Goal: Transaction & Acquisition: Obtain resource

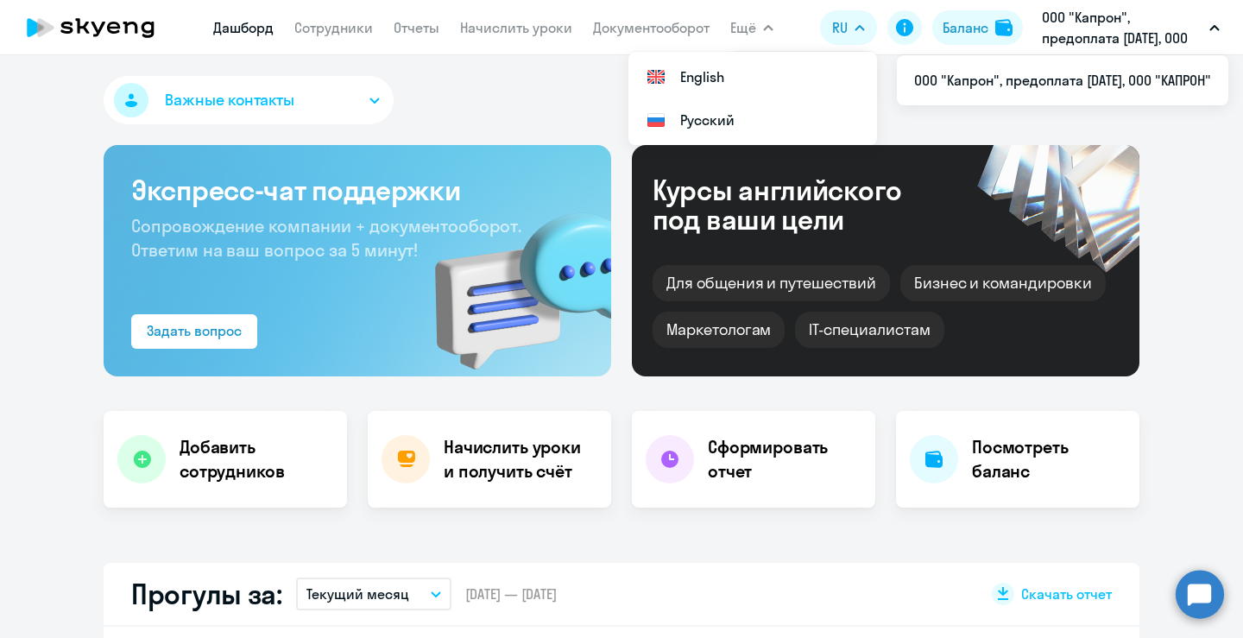
click at [411, 36] on app-menu-item-link "Отчеты" at bounding box center [417, 28] width 46 height 22
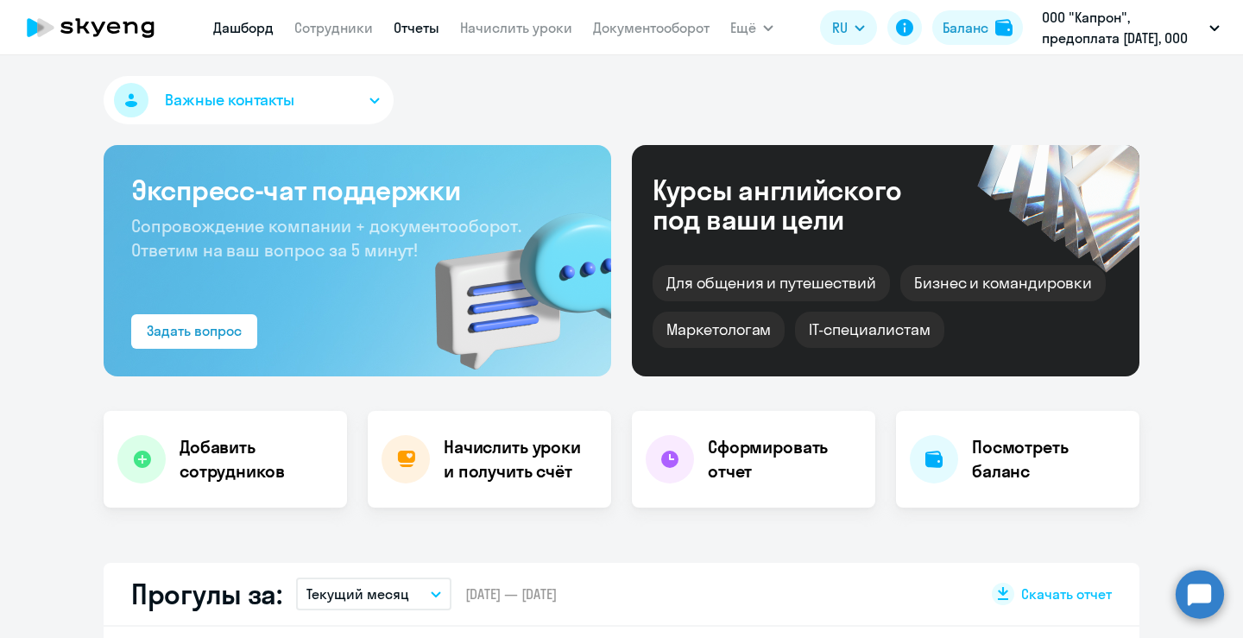
click at [412, 29] on link "Отчеты" at bounding box center [417, 27] width 46 height 17
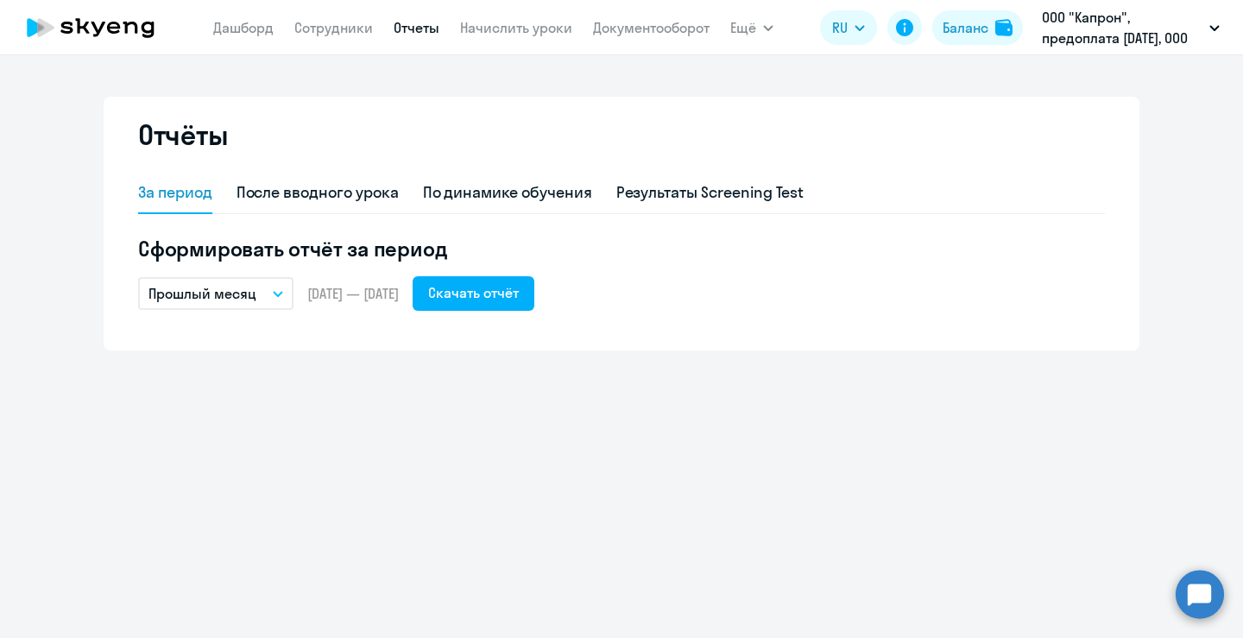
click at [270, 287] on button "Прошлый месяц" at bounding box center [215, 293] width 155 height 33
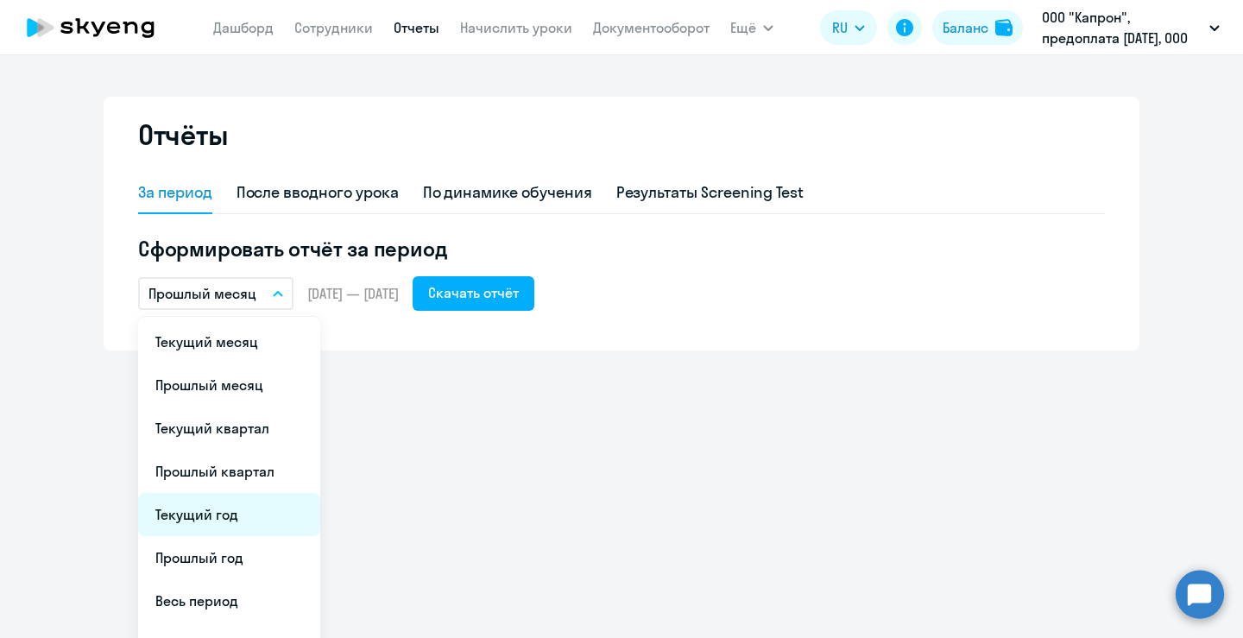
click at [168, 516] on li "Текущий год" at bounding box center [229, 514] width 182 height 43
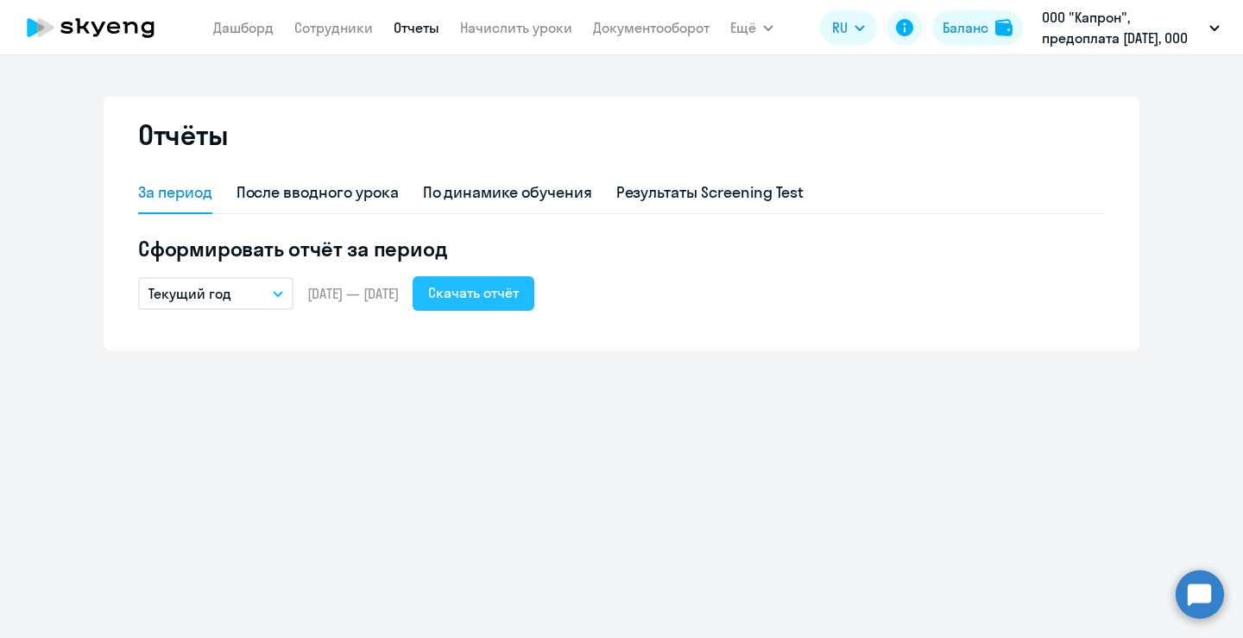
click at [518, 292] on div "Скачать отчёт" at bounding box center [473, 292] width 91 height 21
click at [290, 288] on button "Текущий год" at bounding box center [215, 293] width 155 height 33
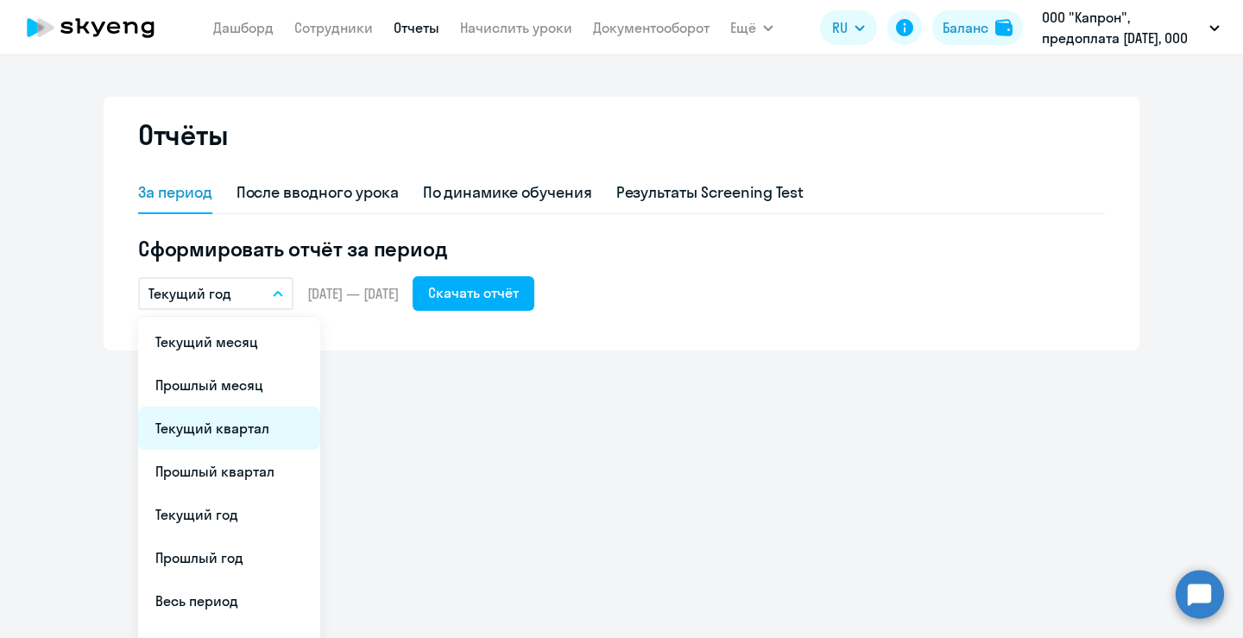
click at [224, 426] on li "Текущий квартал" at bounding box center [229, 428] width 182 height 43
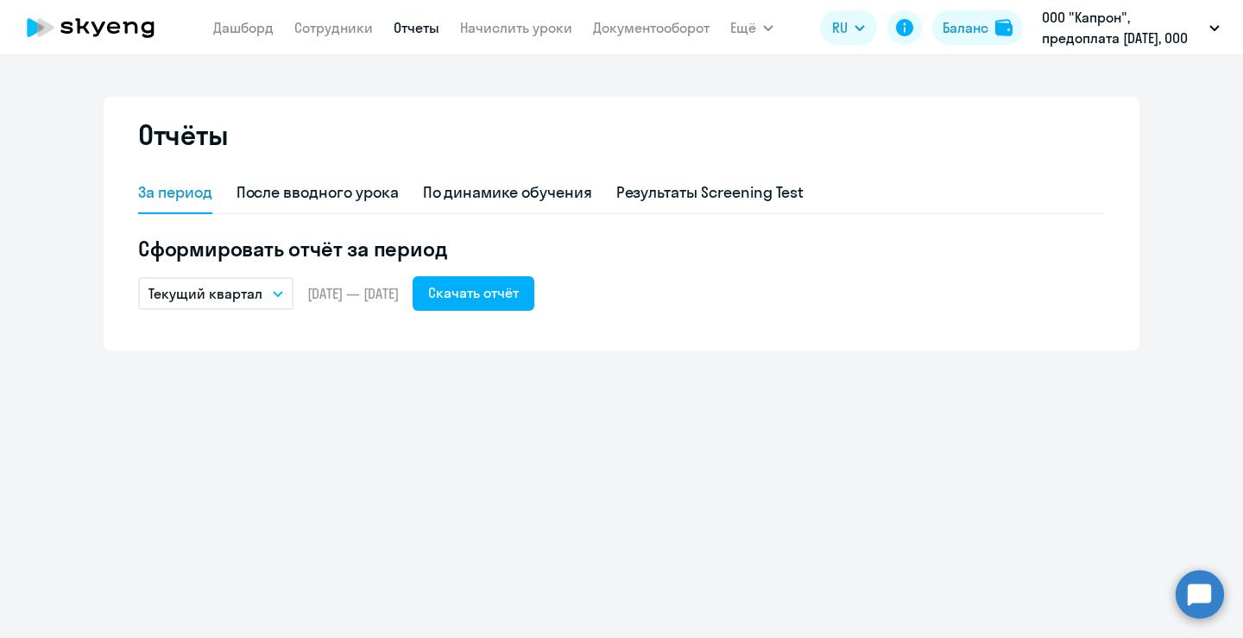
click at [277, 281] on button "Текущий квартал" at bounding box center [215, 293] width 155 height 33
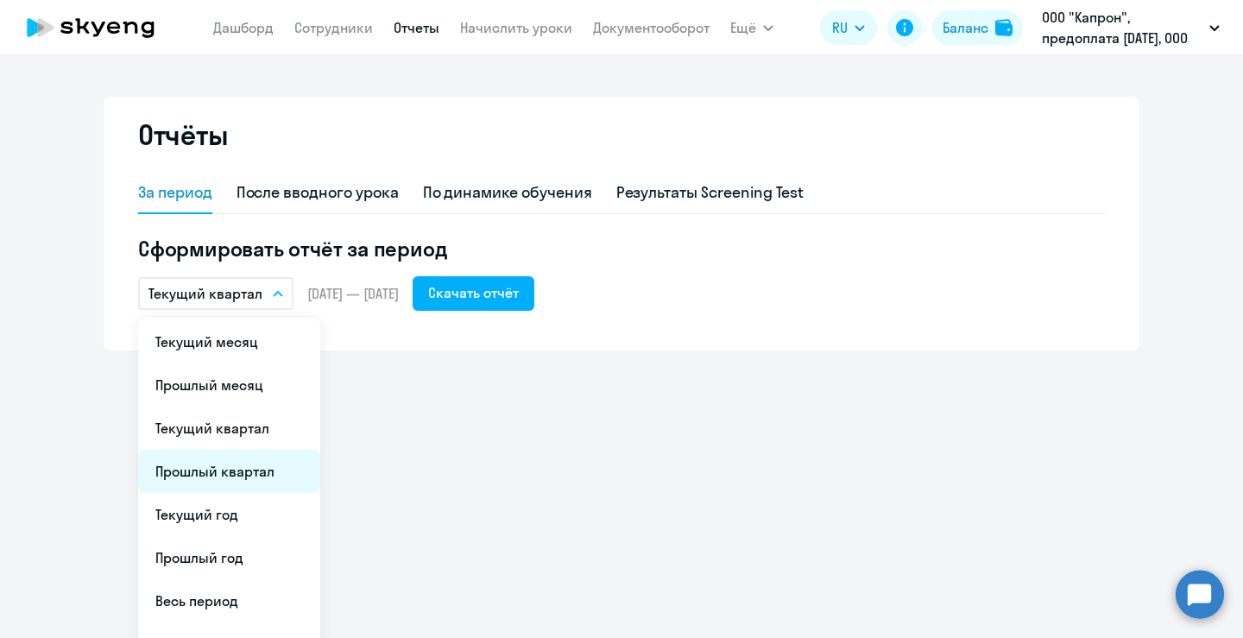
click at [225, 464] on li "Прошлый квартал" at bounding box center [229, 471] width 182 height 43
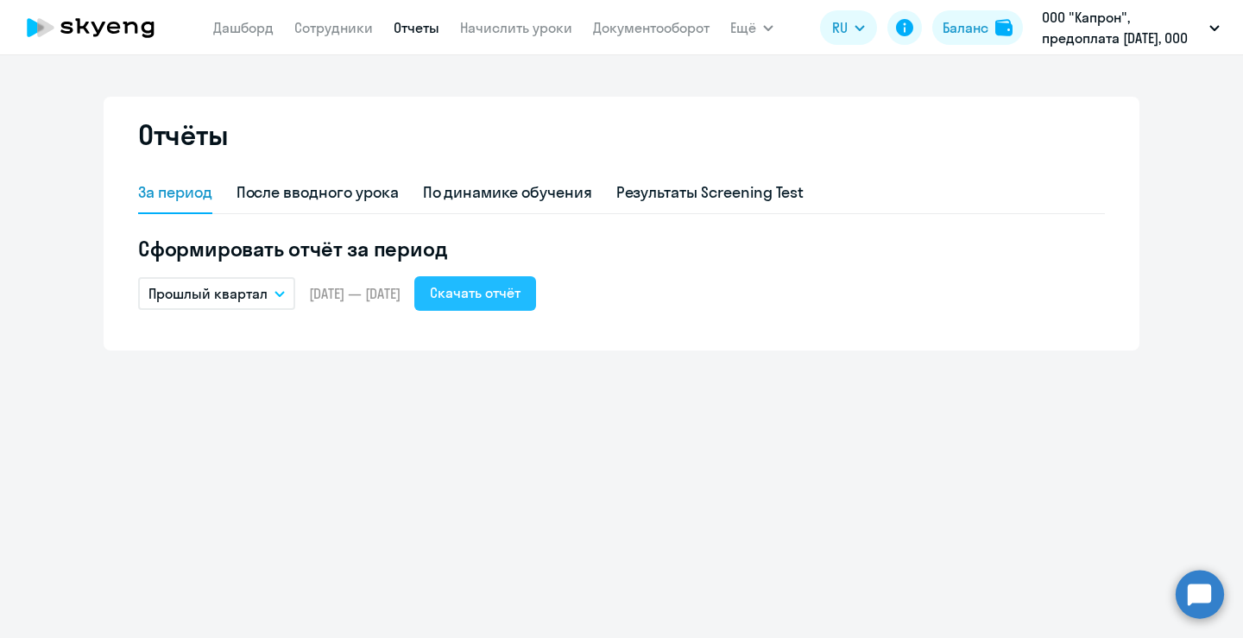
click at [496, 301] on div "Скачать отчёт" at bounding box center [475, 292] width 91 height 21
